Goal: Task Accomplishment & Management: Manage account settings

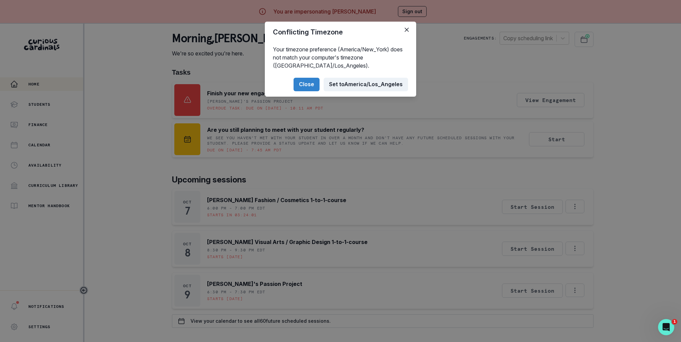
click at [347, 85] on button "Set to [GEOGRAPHIC_DATA]/Los_Angeles" at bounding box center [366, 85] width 84 height 14
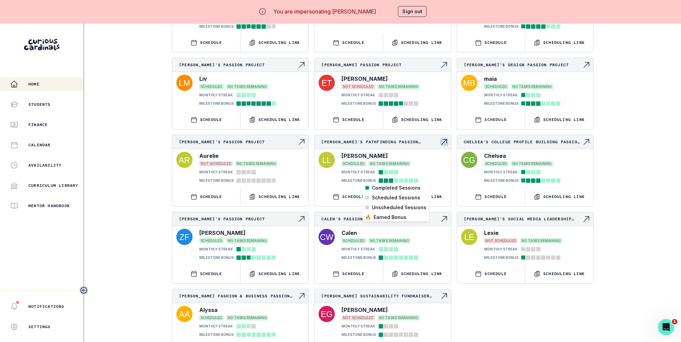
scroll to position [24, 0]
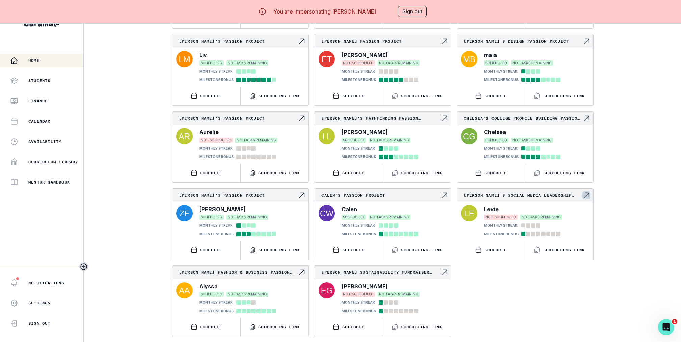
click at [586, 191] on icon "Navigate to engagement page" at bounding box center [587, 195] width 8 height 8
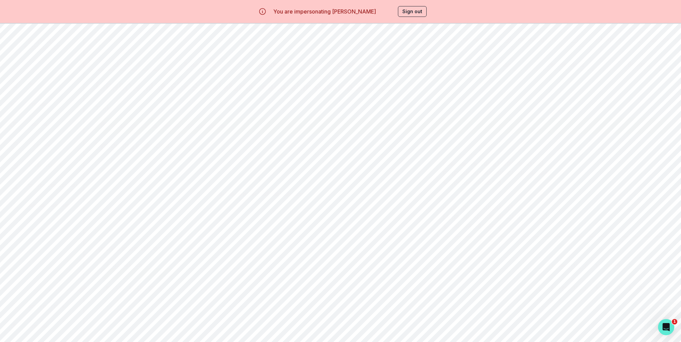
click at [96, 40] on icon "button" at bounding box center [97, 39] width 8 height 8
click at [398, 14] on button "Sign out" at bounding box center [412, 11] width 29 height 11
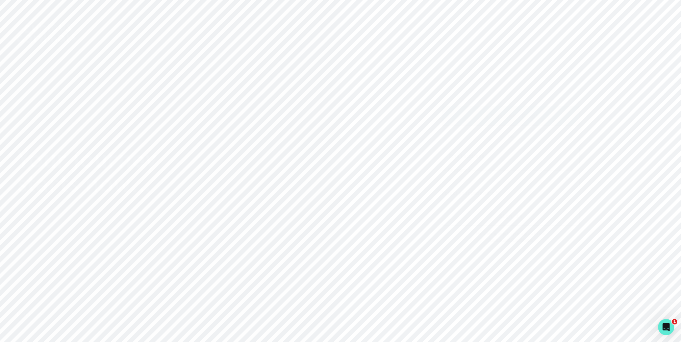
click at [515, 115] on p "Sign in with Google" at bounding box center [515, 116] width 49 height 8
